Goal: Task Accomplishment & Management: Manage account settings

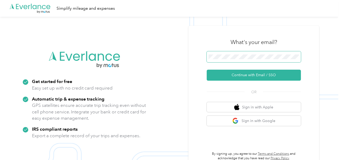
click at [224, 59] on span at bounding box center [254, 56] width 94 height 11
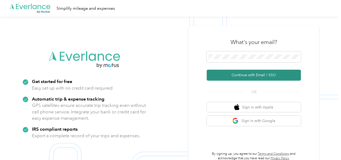
click at [233, 75] on button "Continue with Email / SSO" at bounding box center [254, 75] width 94 height 11
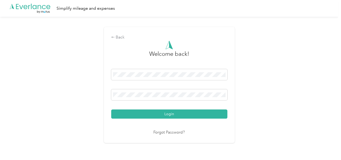
click at [175, 111] on button "Login" at bounding box center [169, 113] width 116 height 9
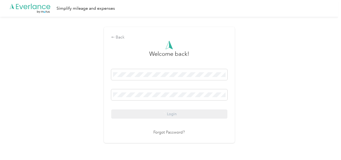
click at [258, 96] on div "Back Welcome back! Login Forgot Password?" at bounding box center [169, 87] width 338 height 141
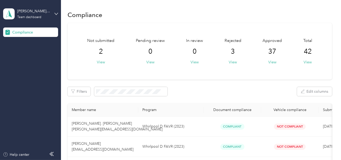
click at [53, 17] on div "[PERSON_NAME] Whirlpool Team dashboard" at bounding box center [30, 14] width 55 height 18
click at [29, 61] on div "You’re signed in as [EMAIL_ADDRESS][DOMAIN_NAME] Team dashboard Log out" at bounding box center [58, 43] width 110 height 42
click at [36, 10] on div "[PERSON_NAME] Whirlpool" at bounding box center [33, 10] width 33 height 5
click at [23, 51] on div "Log out" at bounding box center [58, 54] width 103 height 9
